Goal: Information Seeking & Learning: Learn about a topic

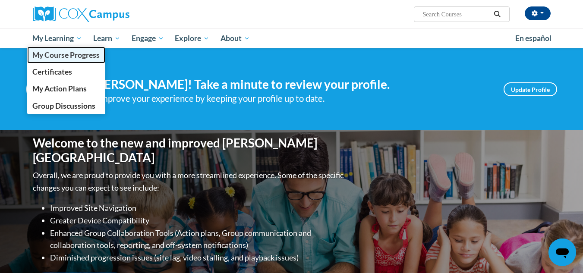
click at [66, 57] on span "My Course Progress" at bounding box center [65, 54] width 67 height 9
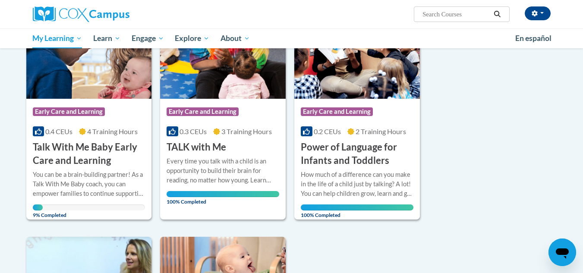
scroll to position [164, 0]
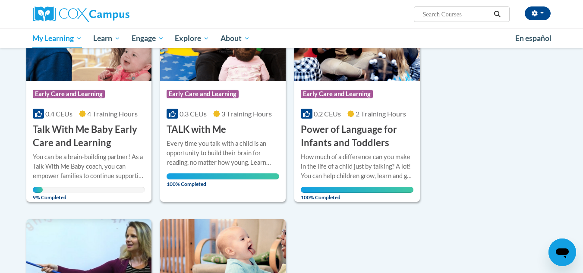
click at [71, 134] on h3 "Talk With Me Baby Early Care and Learning" at bounding box center [89, 136] width 113 height 27
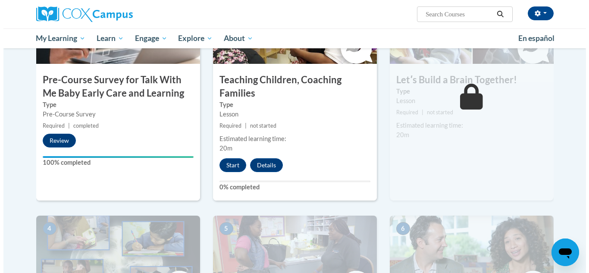
scroll to position [176, 0]
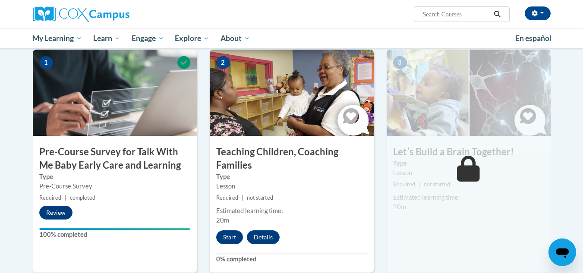
click at [227, 246] on div "2 Teaching Children, Coaching Families Type Lesson Required | not started Estim…" at bounding box center [292, 161] width 164 height 223
click at [230, 237] on button "Start" at bounding box center [229, 237] width 27 height 14
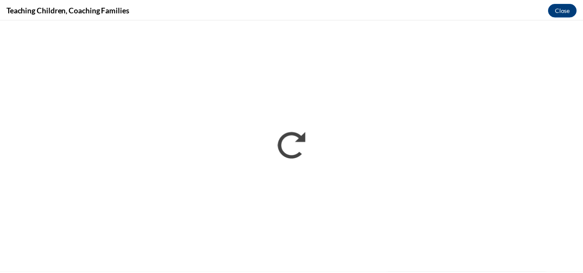
scroll to position [0, 0]
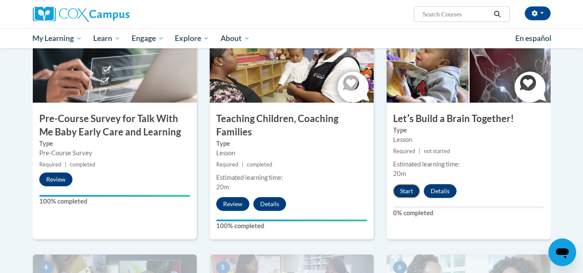
click at [409, 189] on button "Start" at bounding box center [406, 191] width 27 height 14
